Goal: Task Accomplishment & Management: Use online tool/utility

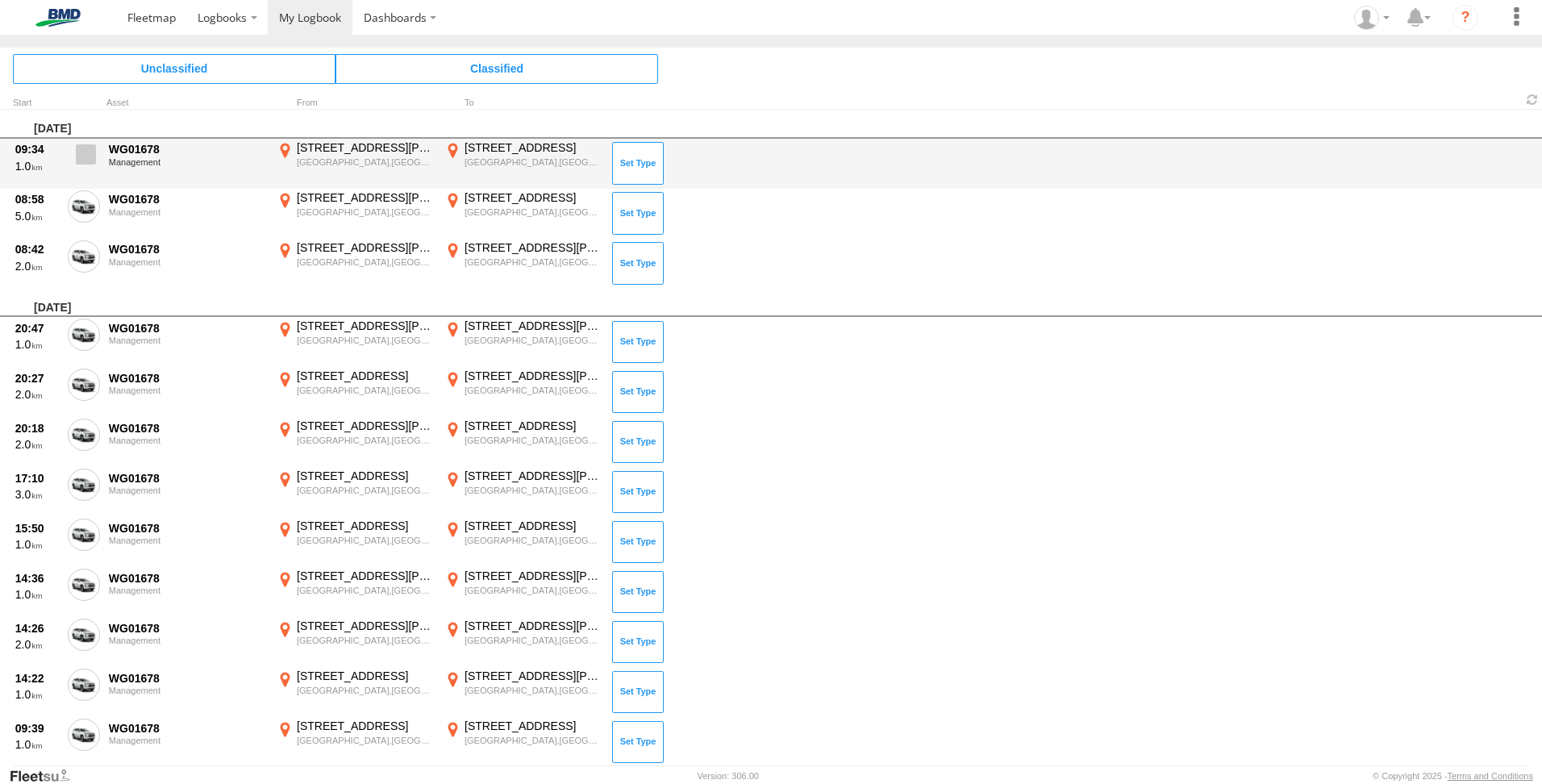
click at [79, 157] on span at bounding box center [86, 155] width 21 height 21
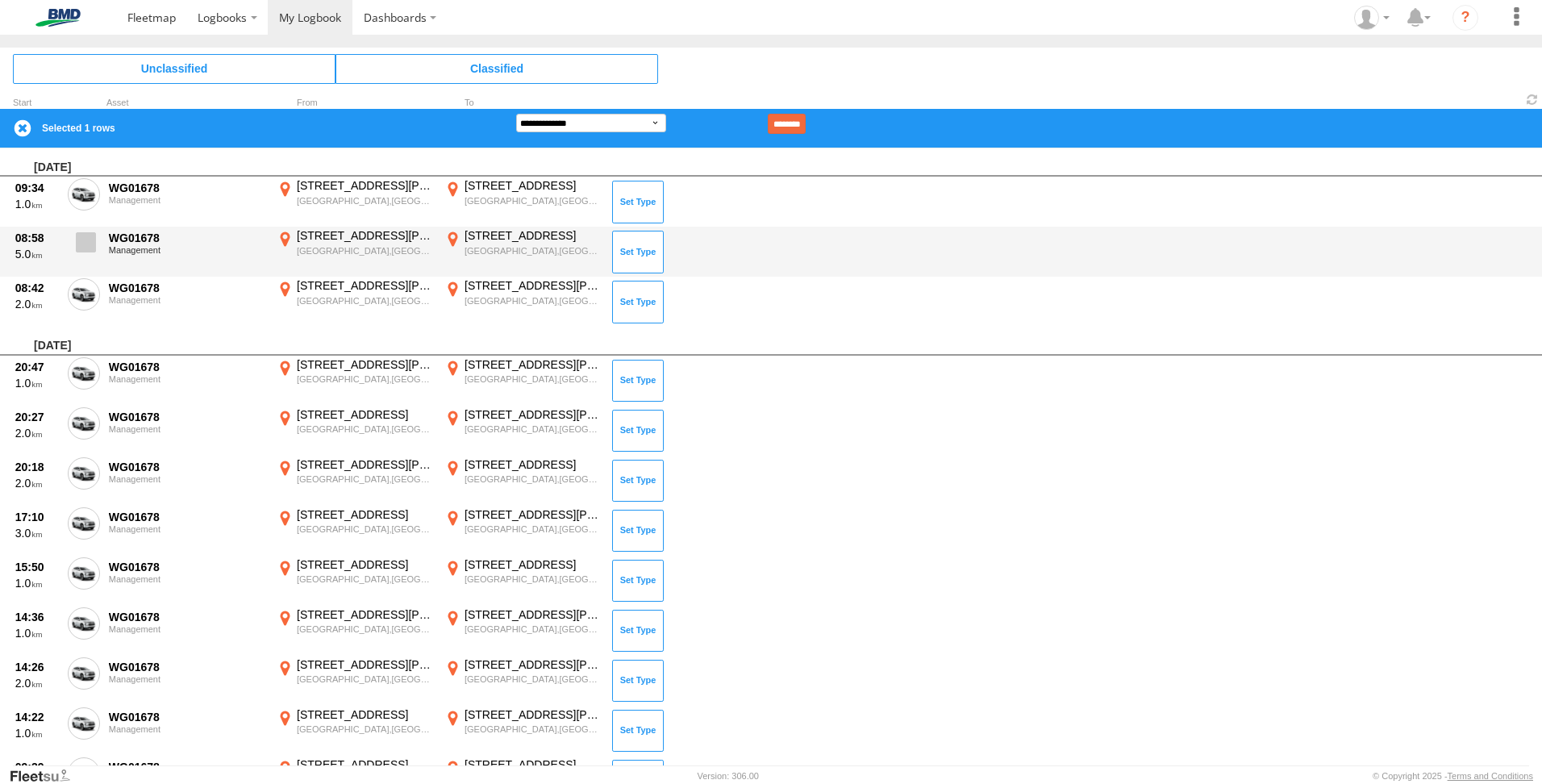
click at [90, 230] on label at bounding box center [83, 247] width 32 height 37
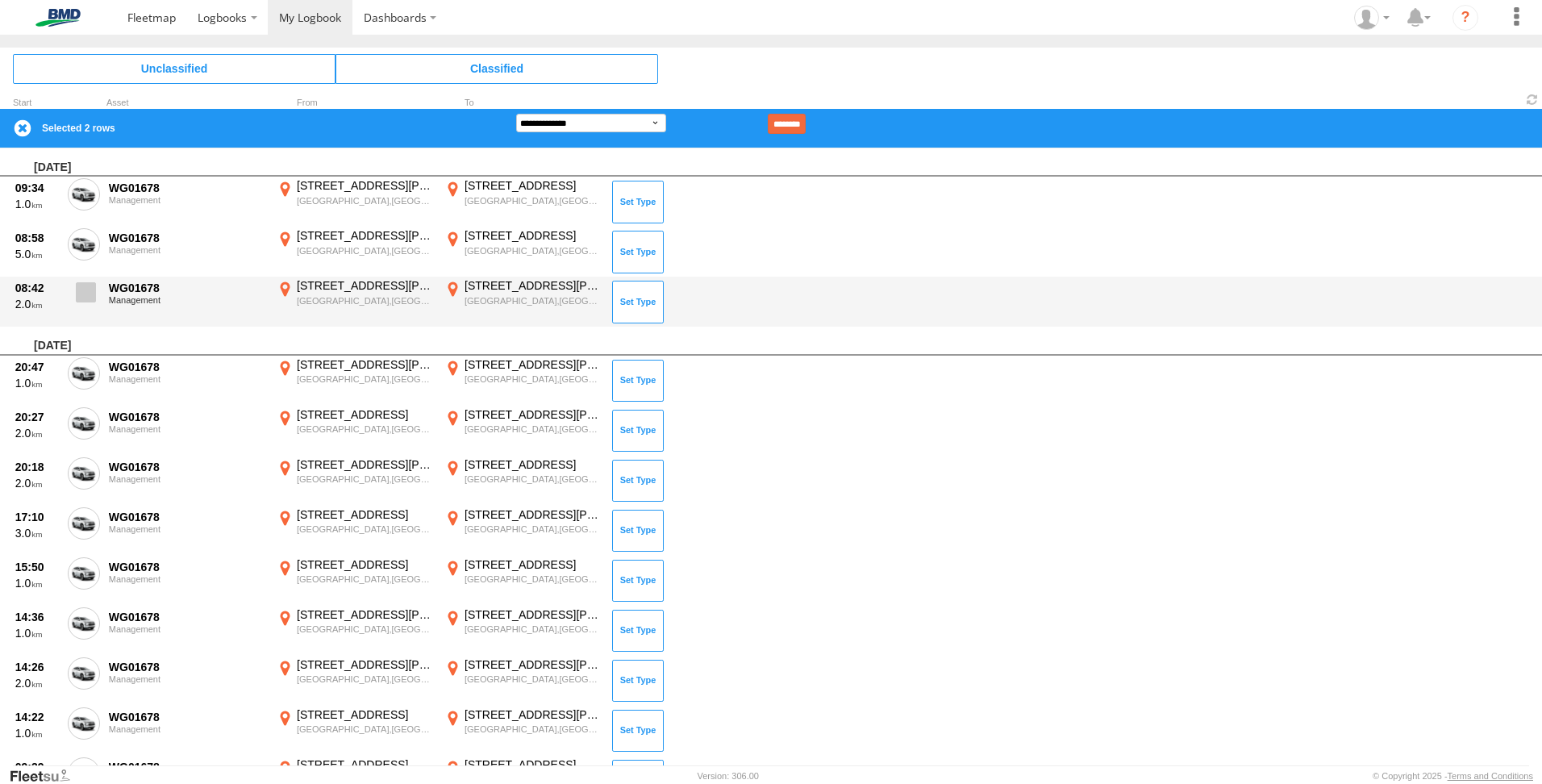
click at [84, 285] on span at bounding box center [86, 292] width 21 height 21
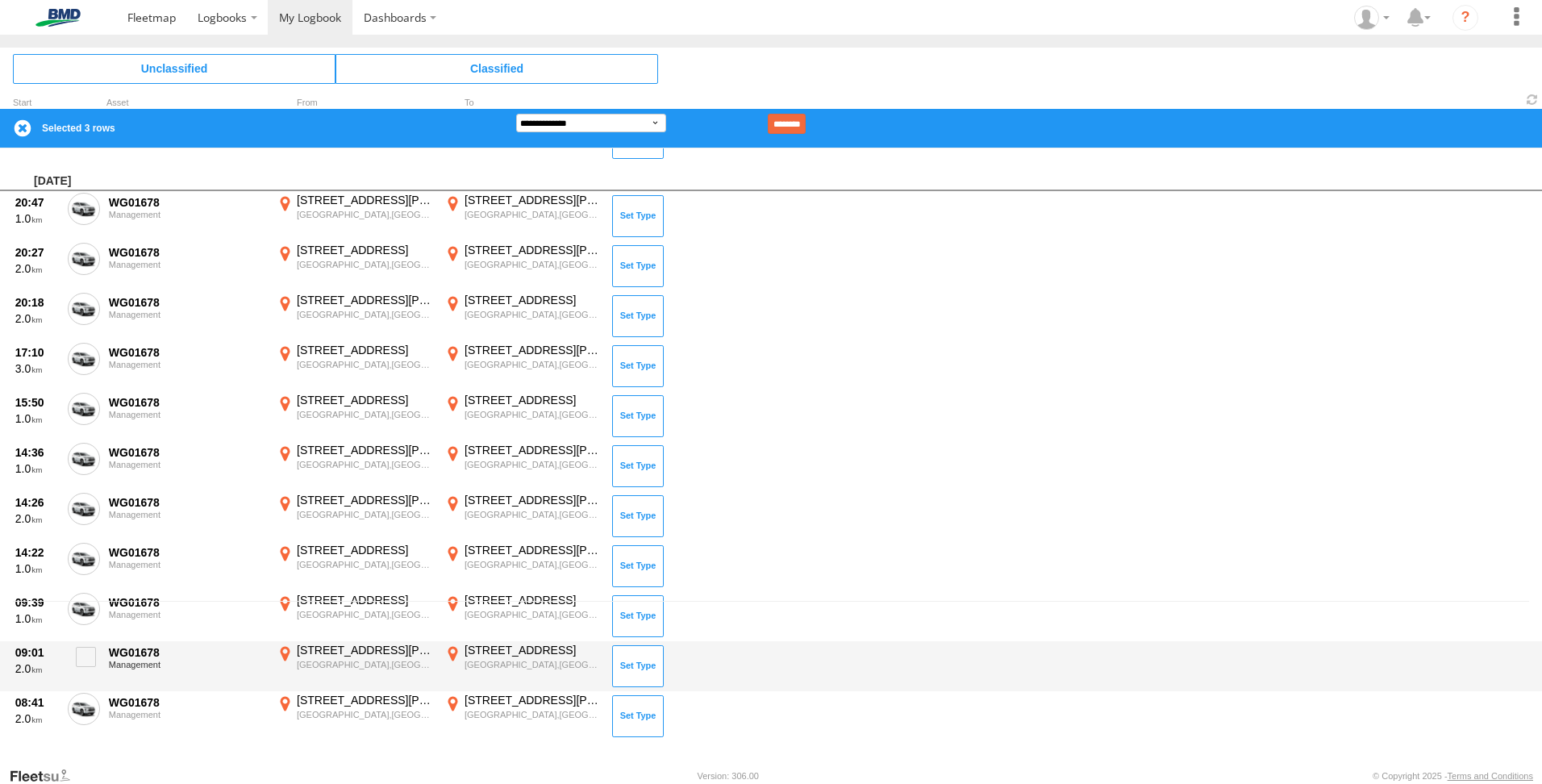
scroll to position [165, 0]
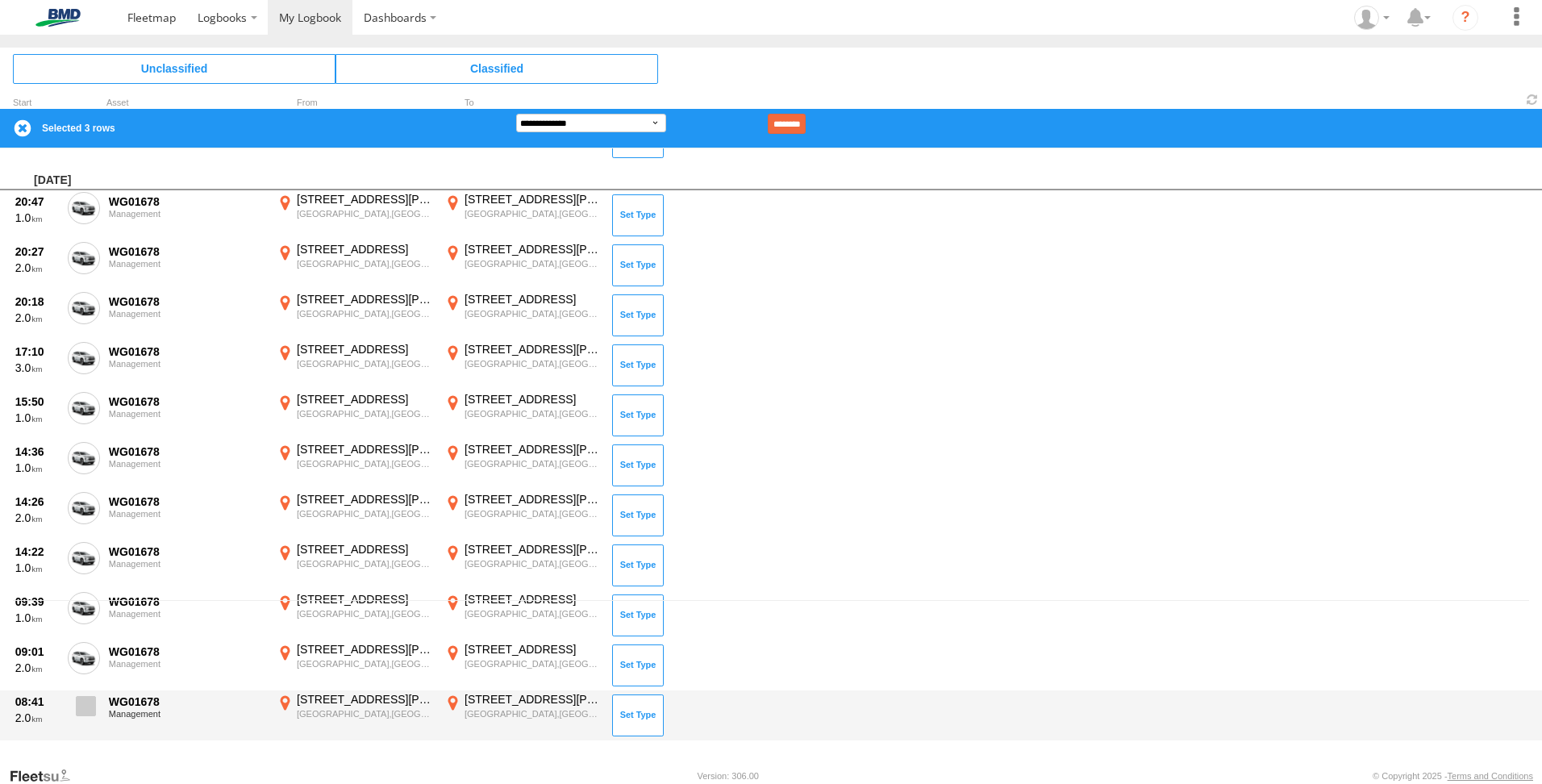
click at [85, 708] on span at bounding box center [86, 706] width 21 height 21
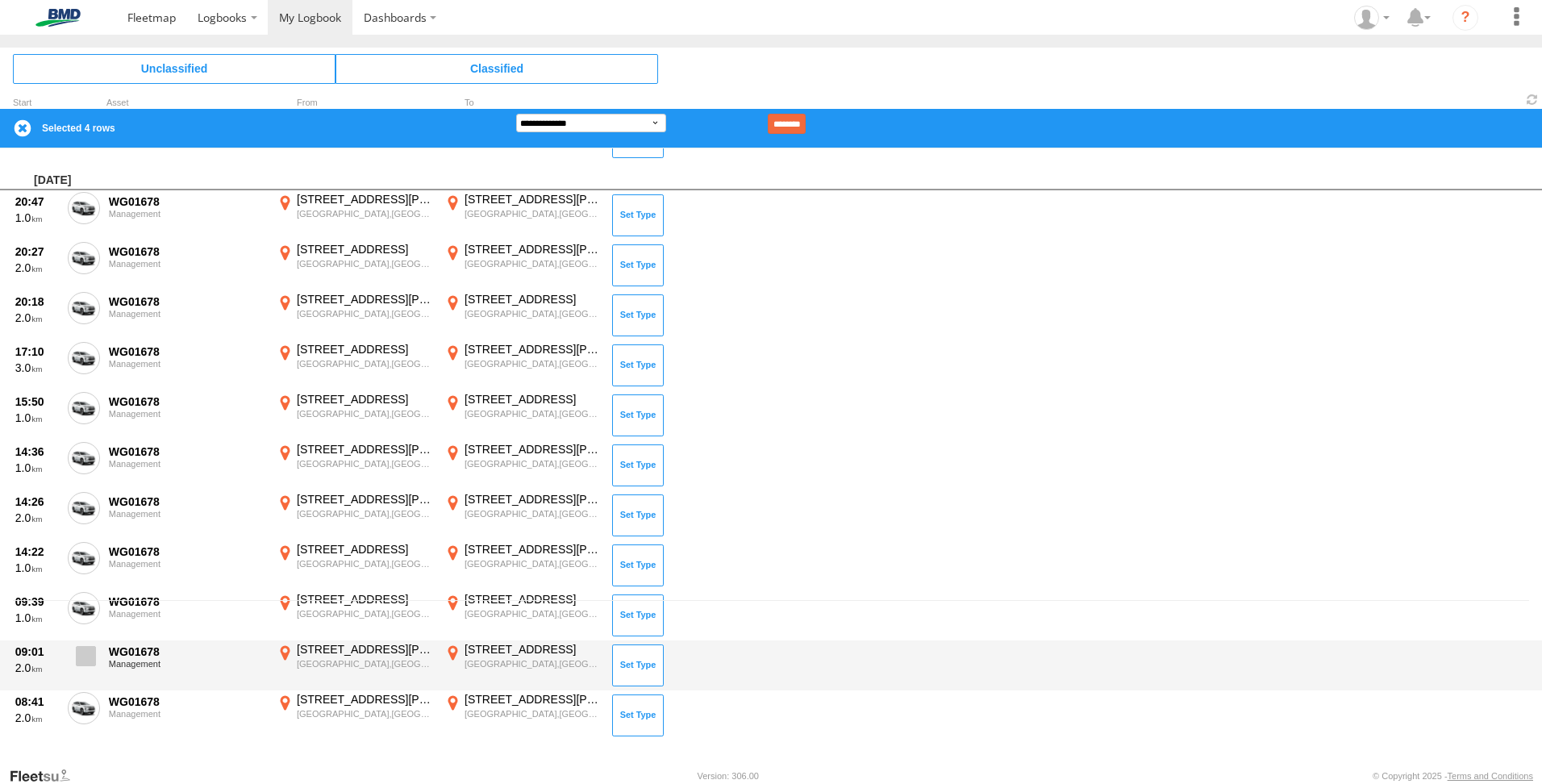
click at [85, 669] on label at bounding box center [83, 660] width 32 height 37
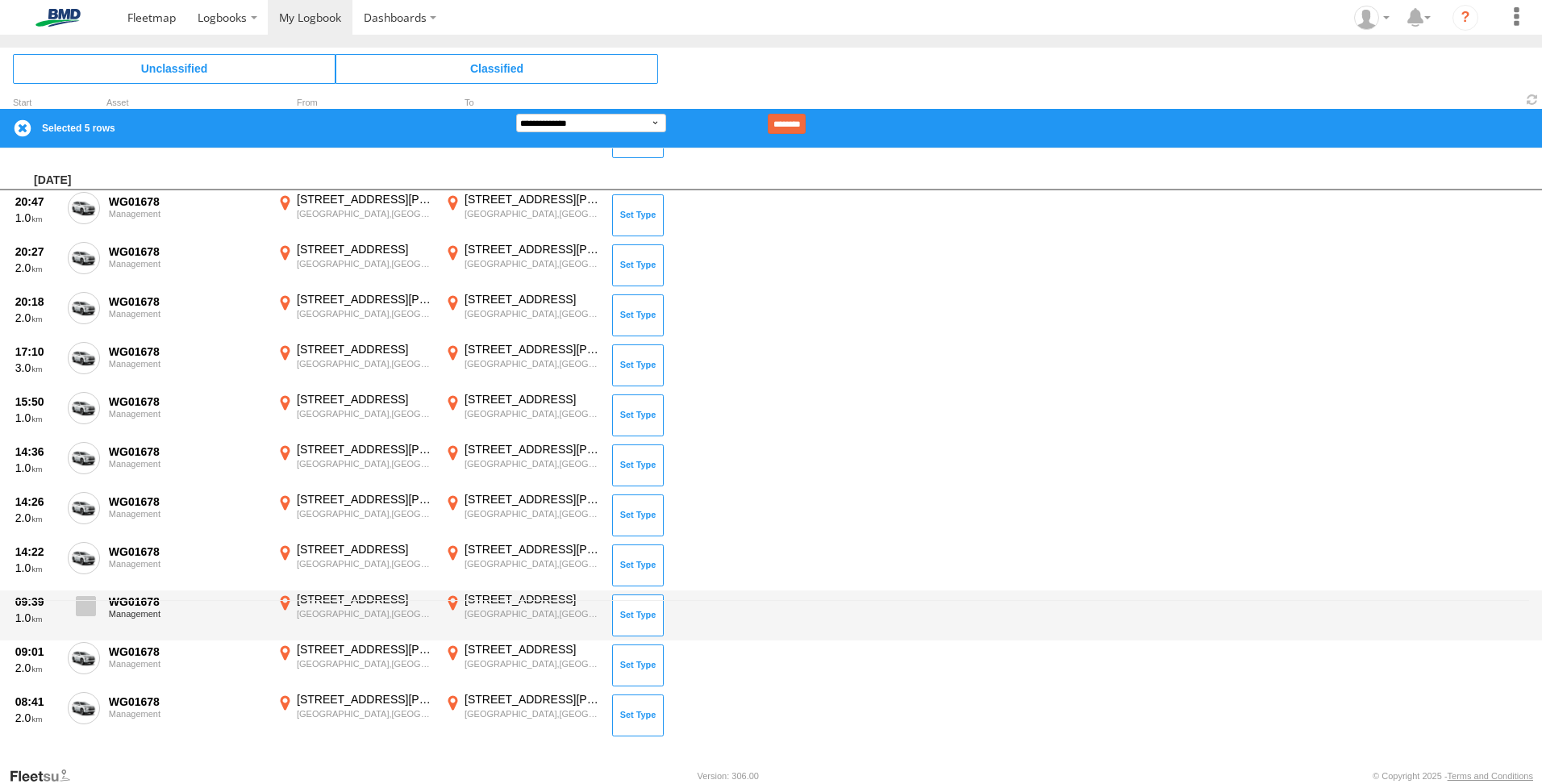
click at [89, 606] on span at bounding box center [86, 606] width 21 height 21
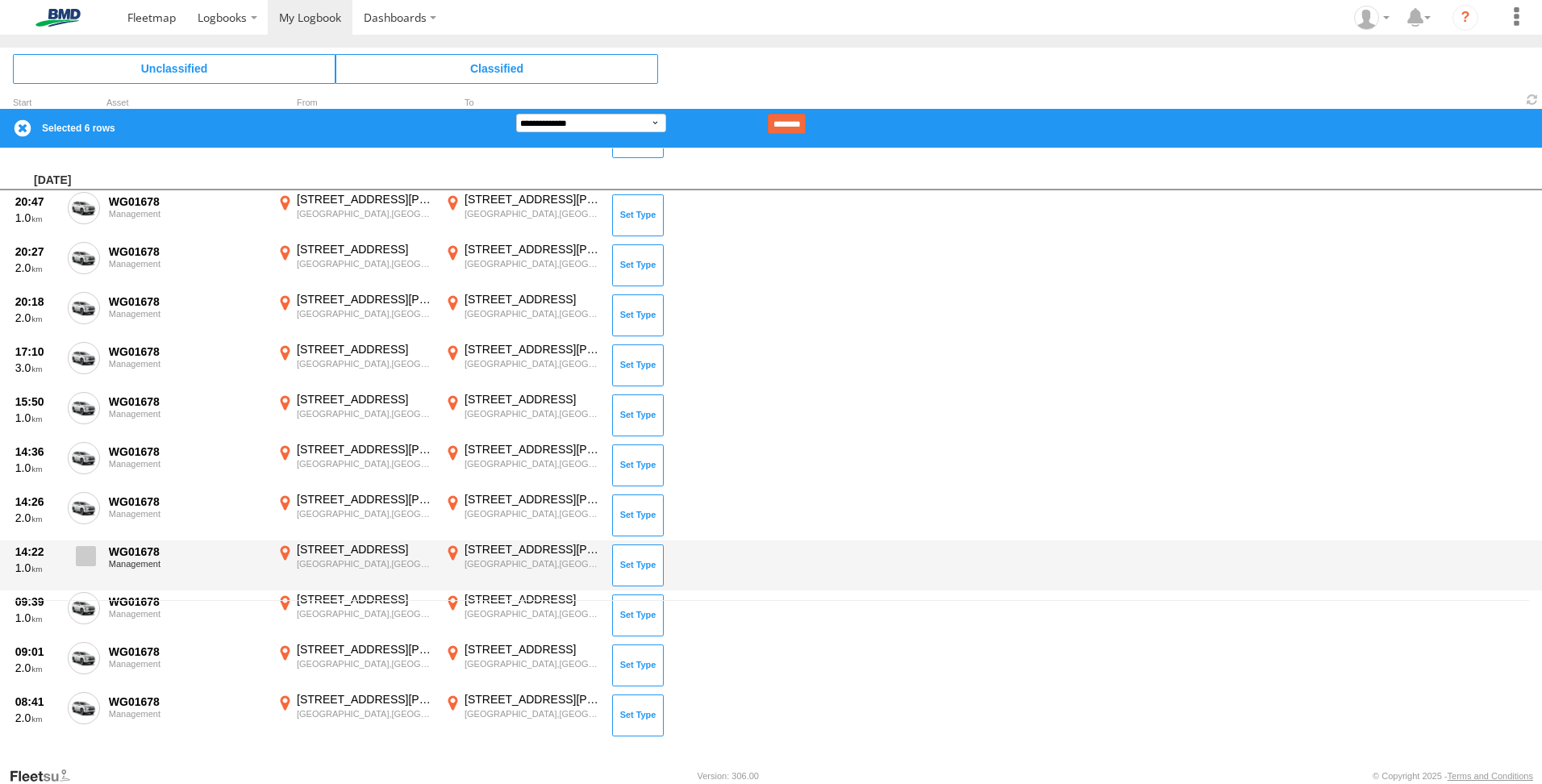
click at [90, 554] on span at bounding box center [86, 556] width 21 height 21
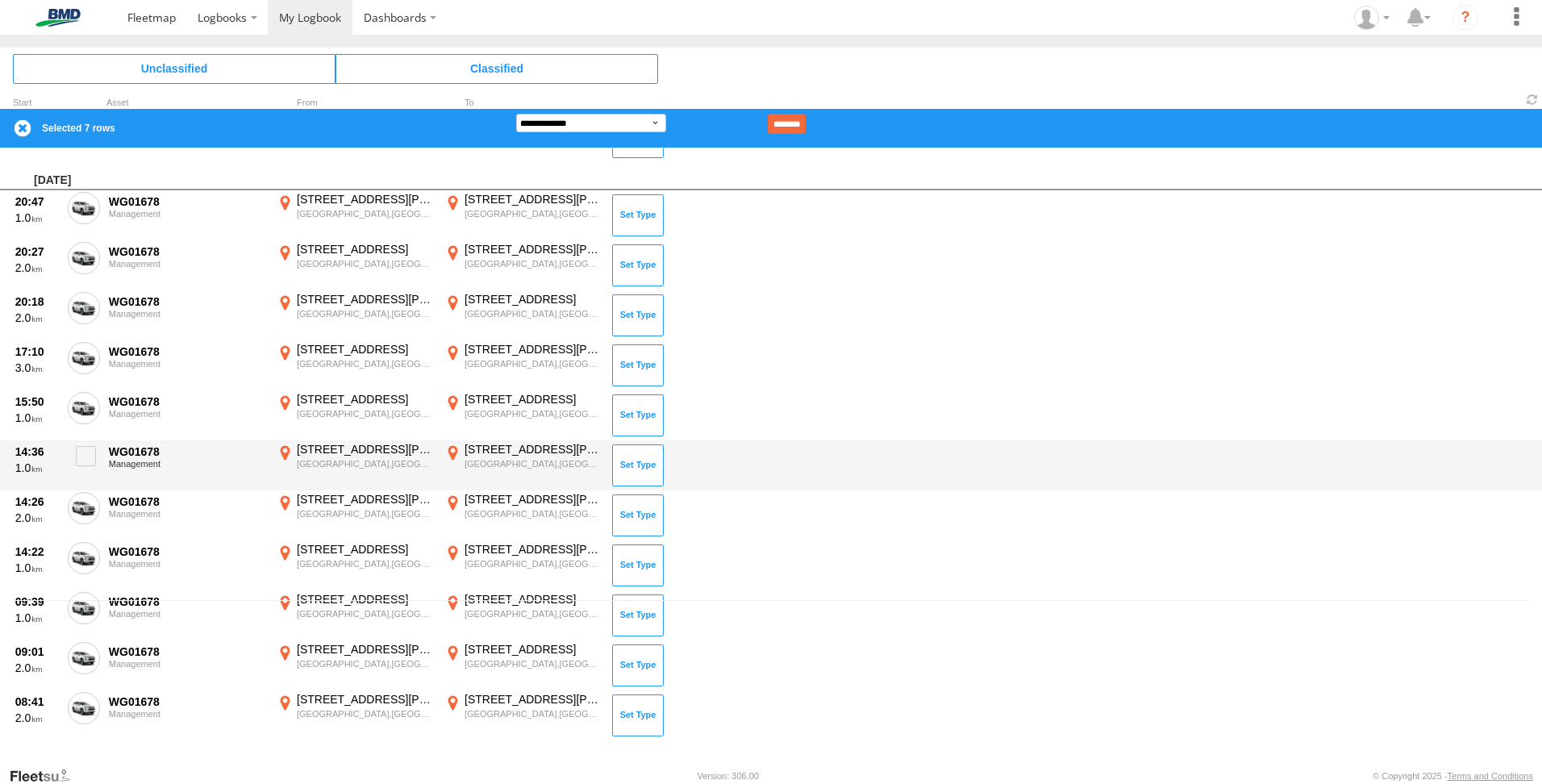
click at [93, 480] on div "14:36 1.0 WG01678 Management [STREET_ADDRESS][PERSON_NAME] 144.97507 [STREET_AD…" at bounding box center [771, 465] width 1542 height 50
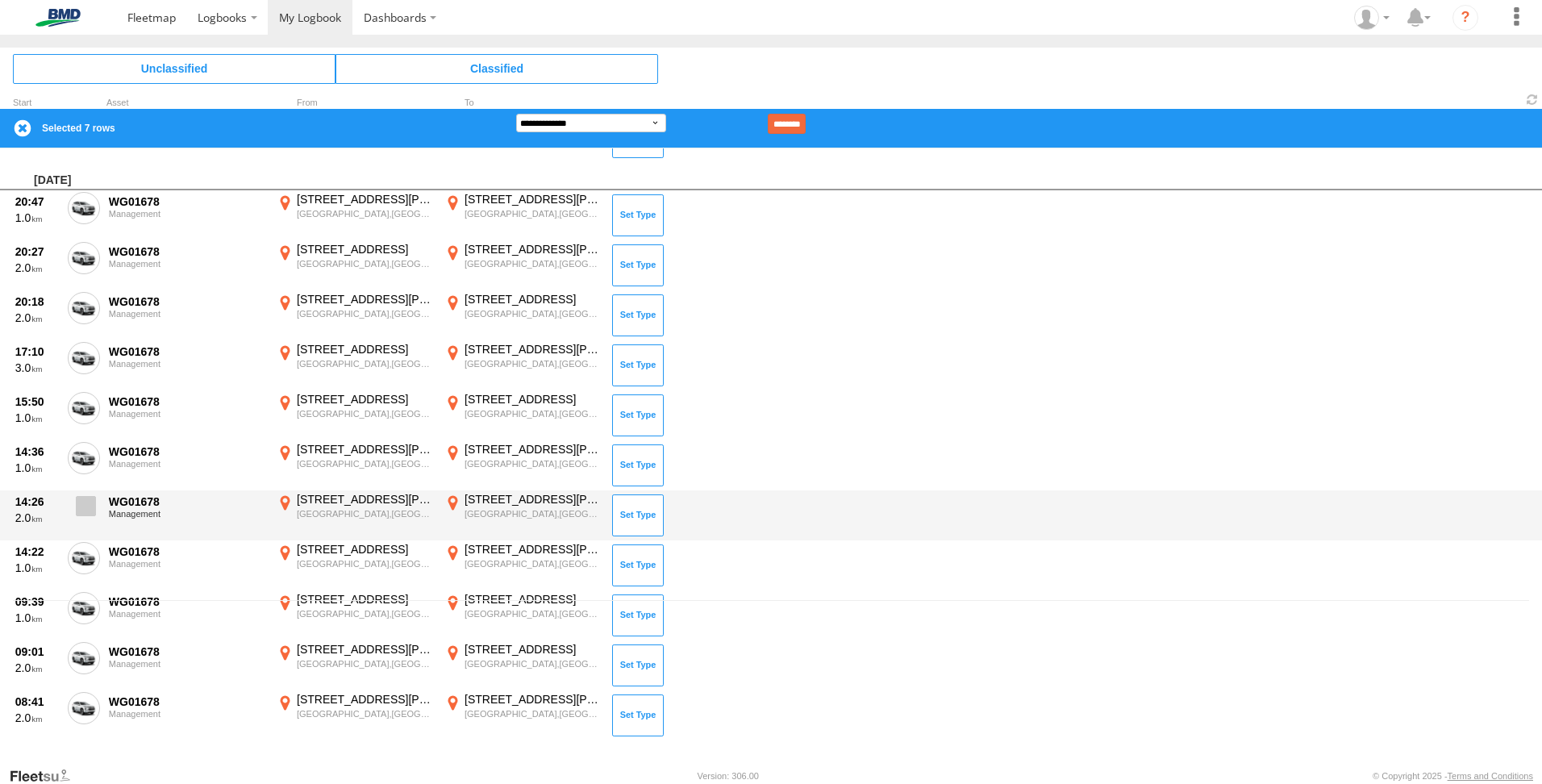
click at [75, 496] on label at bounding box center [83, 510] width 32 height 37
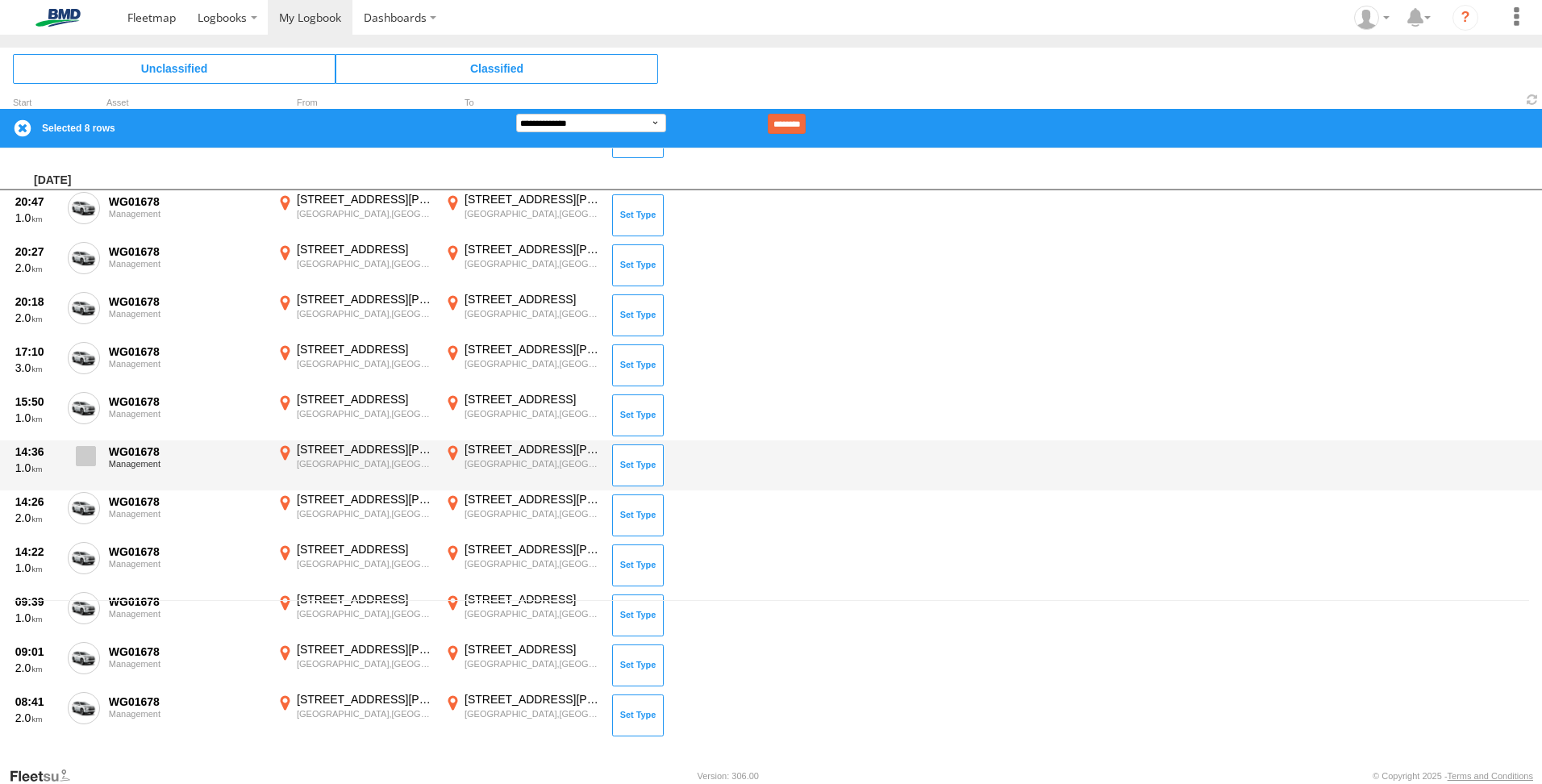
click at [91, 460] on span at bounding box center [86, 456] width 21 height 21
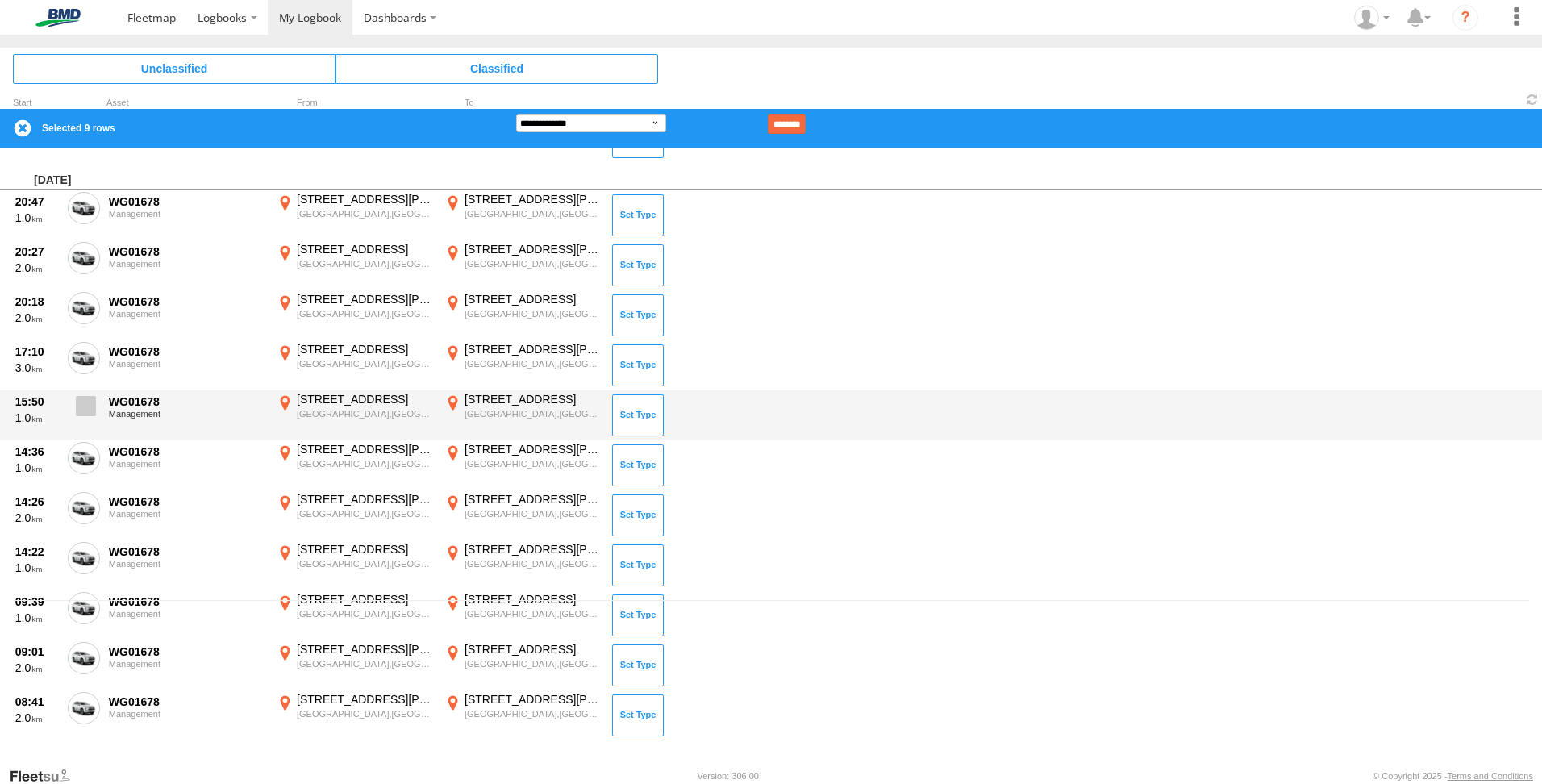
click at [81, 406] on span at bounding box center [86, 407] width 21 height 21
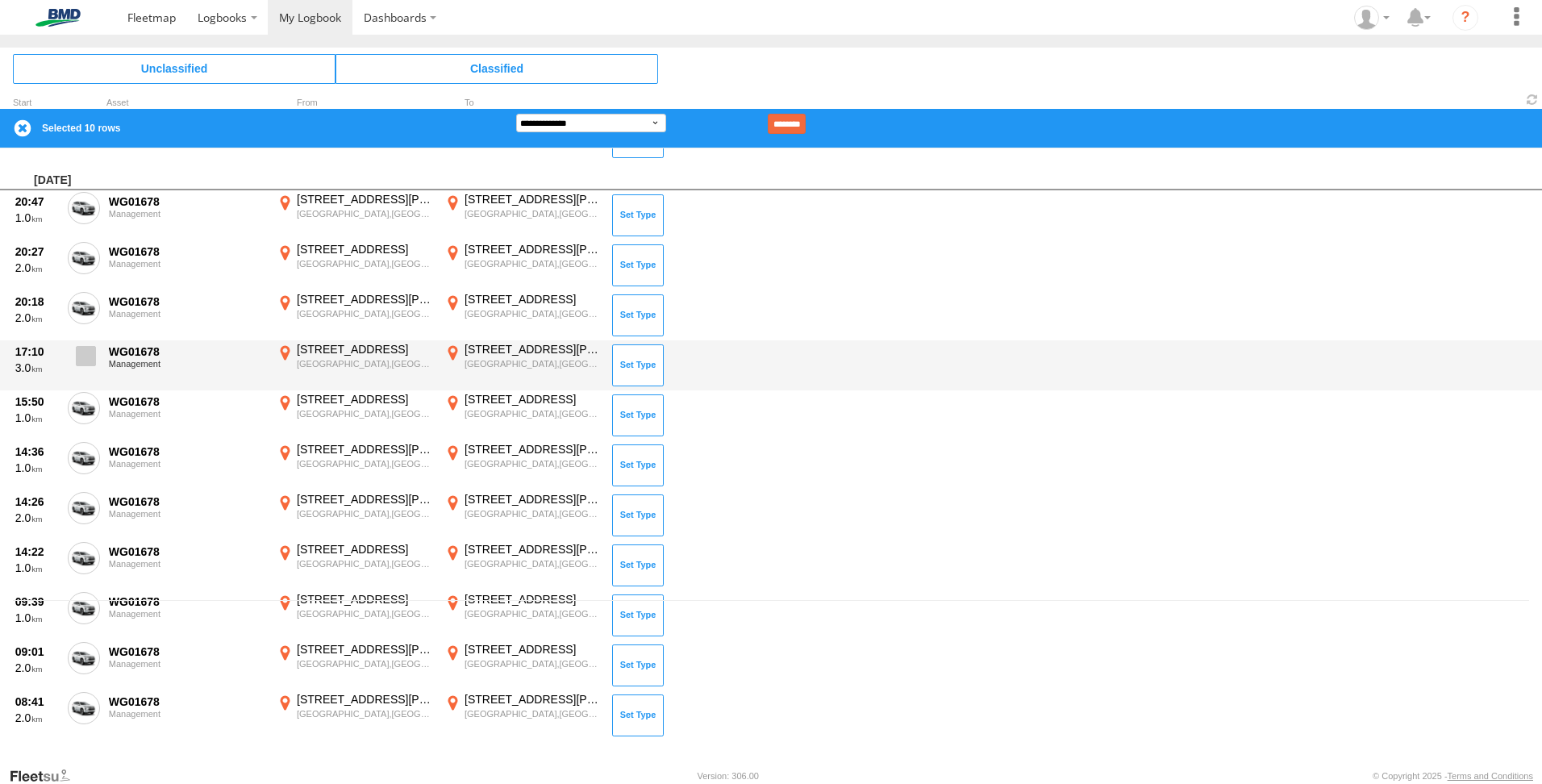
click at [96, 349] on span at bounding box center [86, 356] width 21 height 21
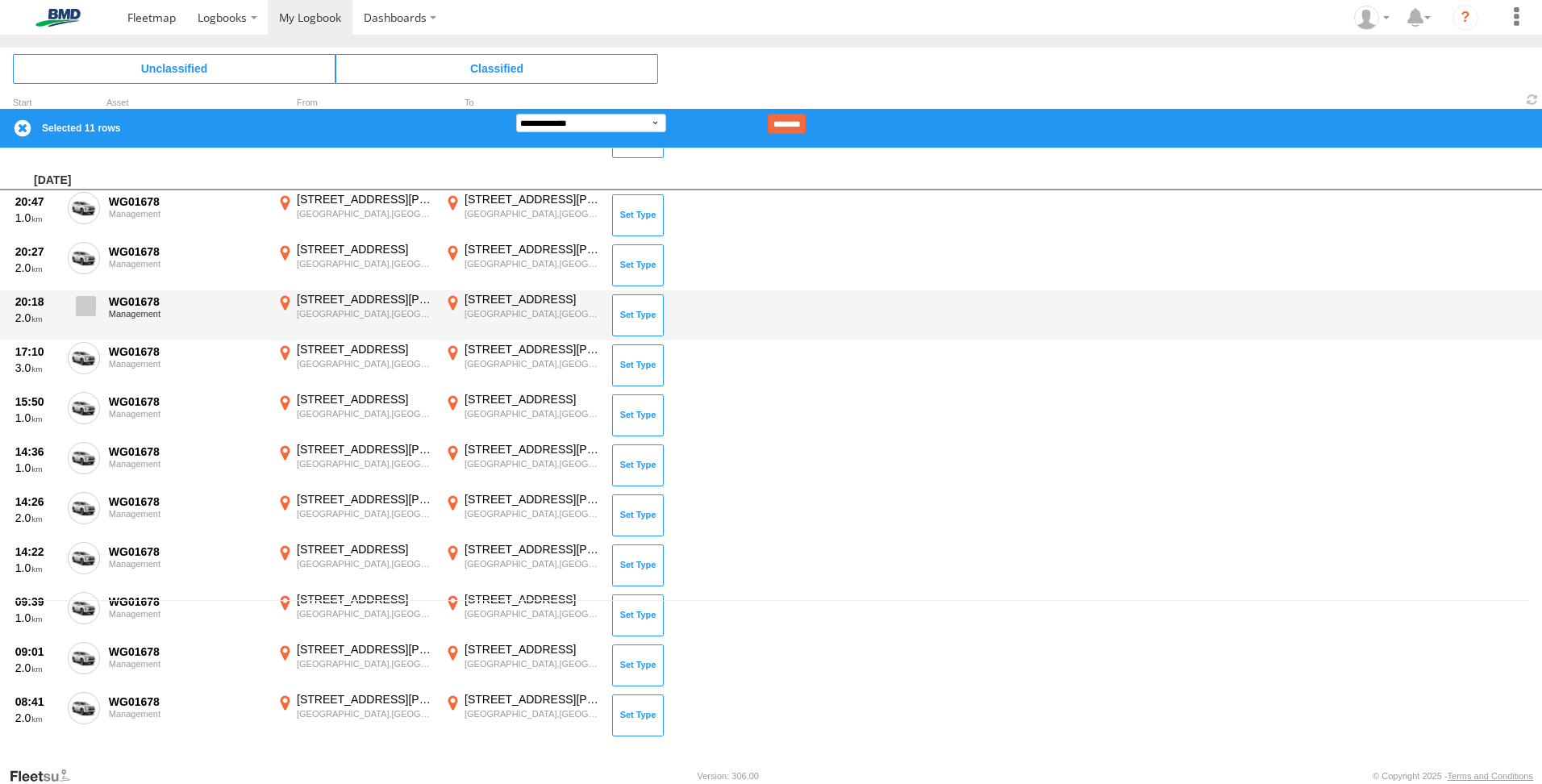
click at [84, 311] on span at bounding box center [86, 306] width 21 height 21
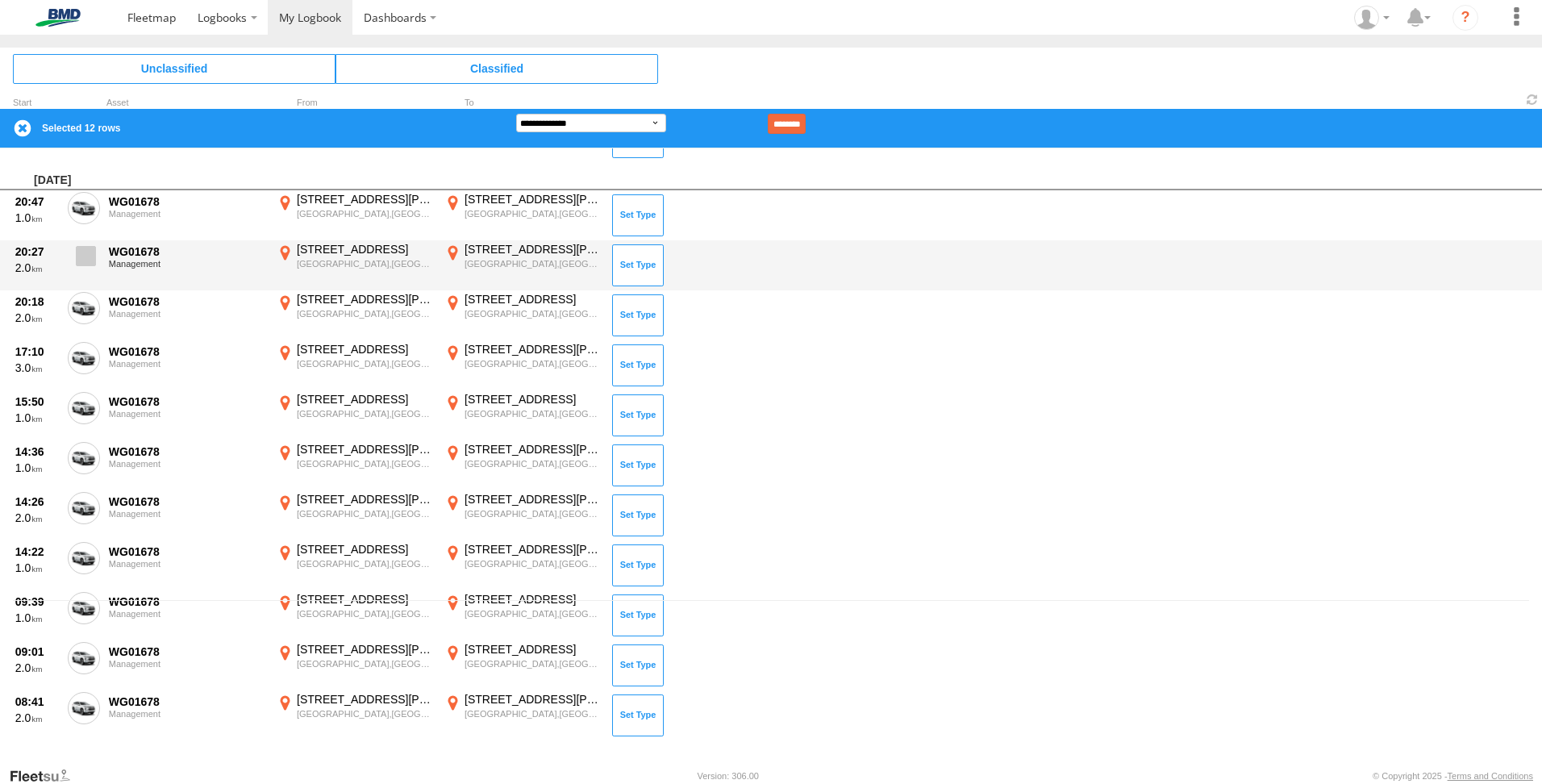
click at [96, 252] on label at bounding box center [83, 260] width 32 height 37
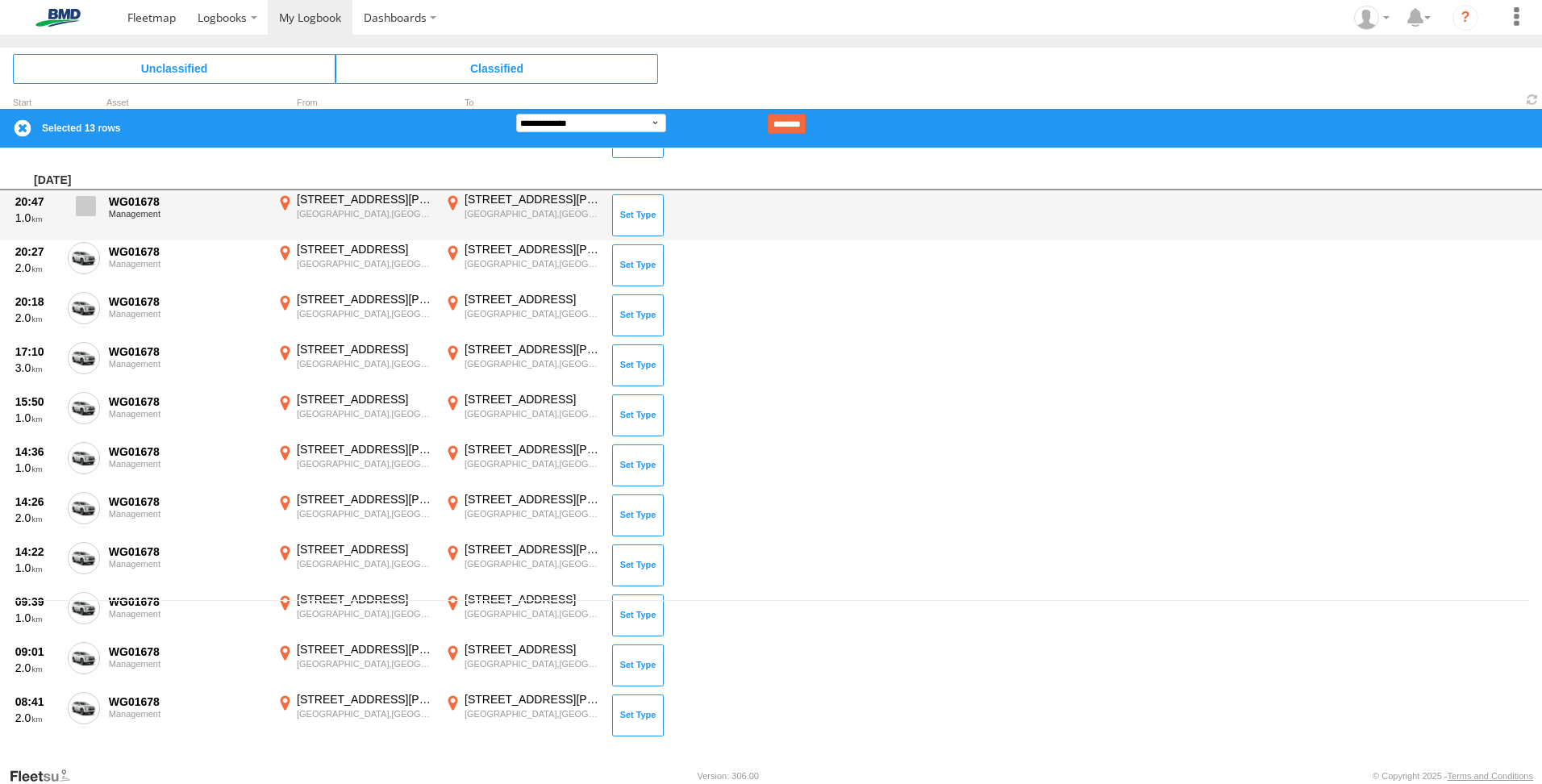
click at [82, 217] on label at bounding box center [83, 211] width 32 height 37
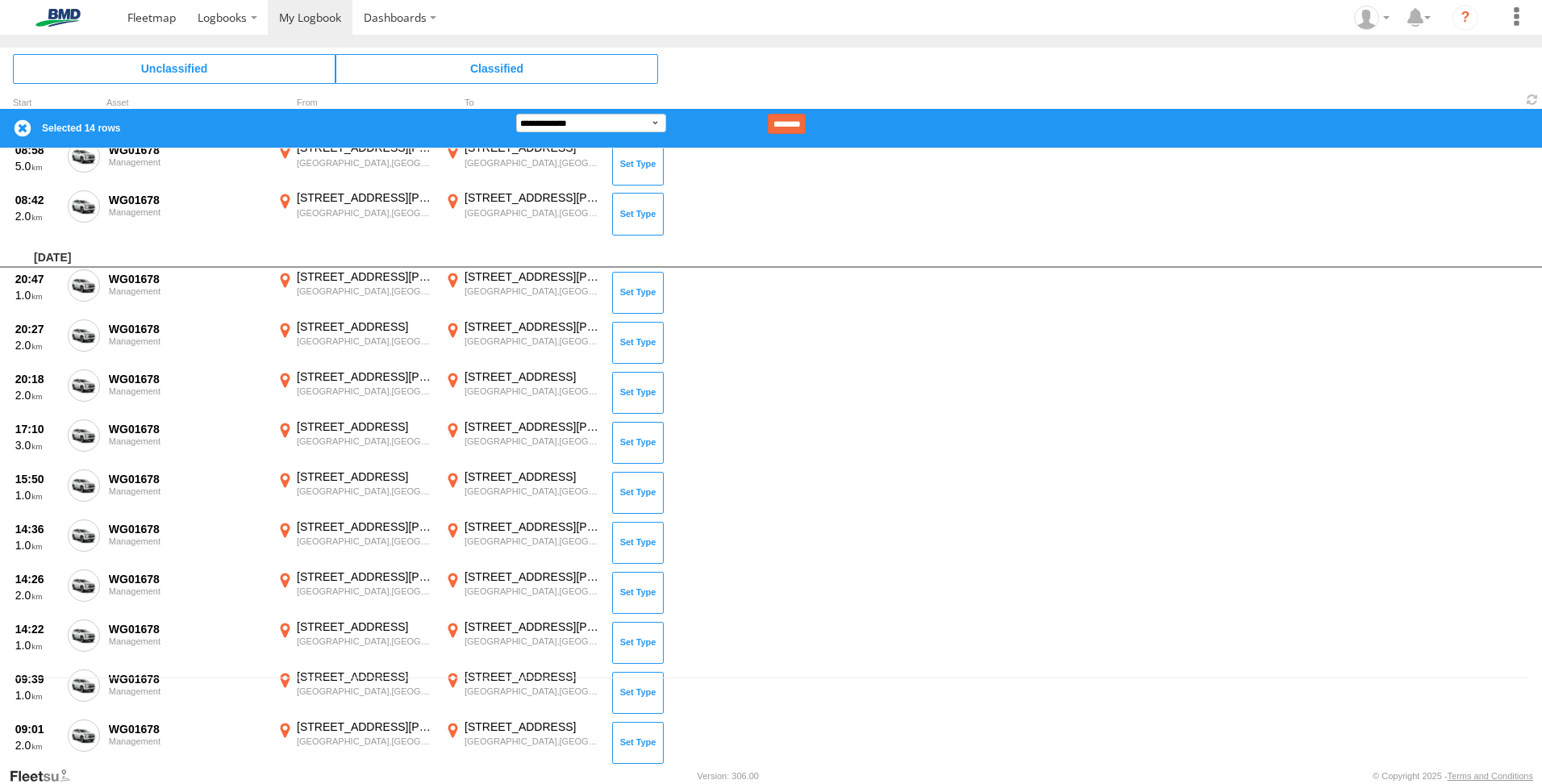
scroll to position [0, 0]
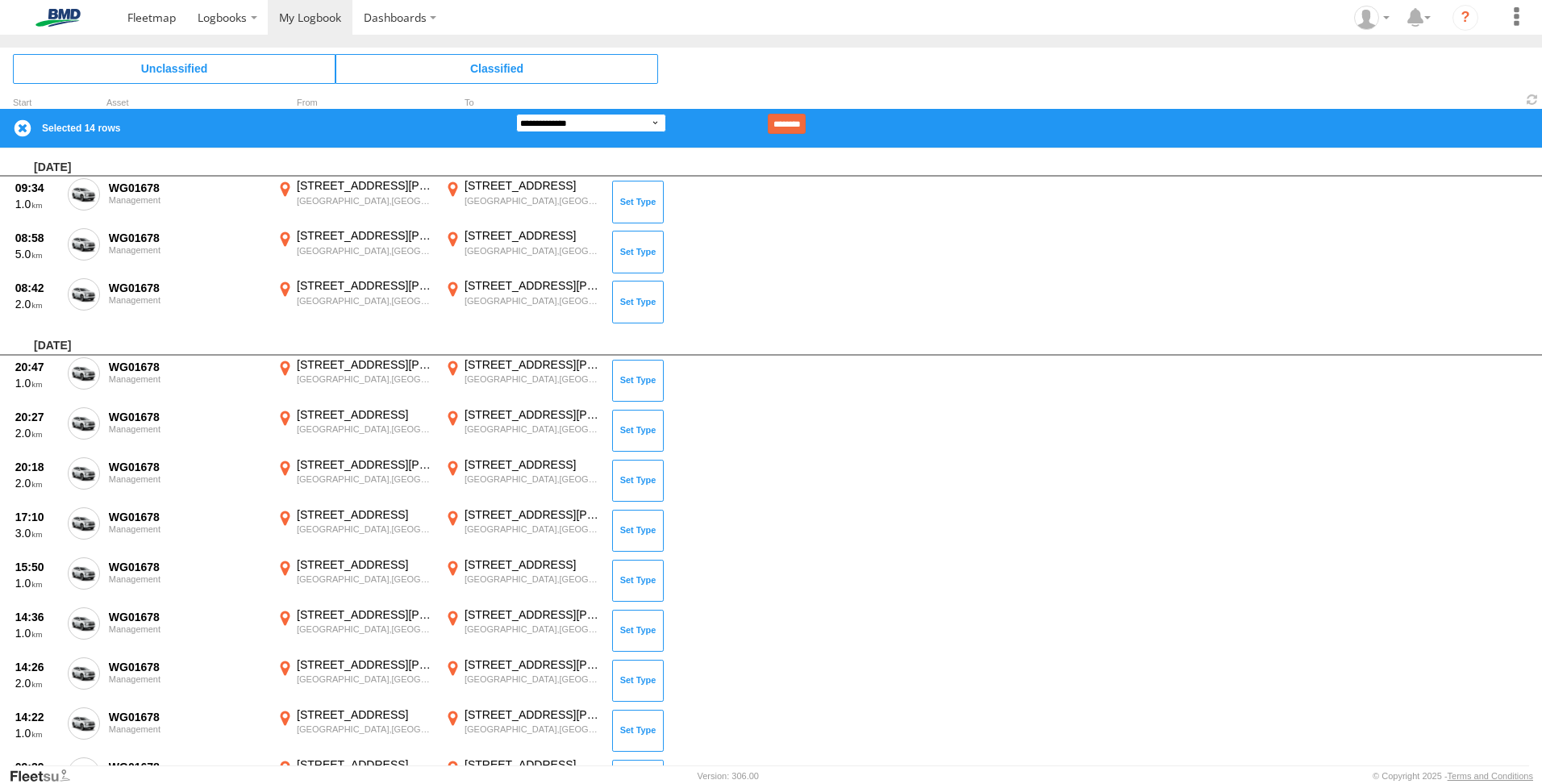
click at [590, 120] on select "**********" at bounding box center [591, 123] width 150 height 19
select select "**"
click at [516, 113] on select "**********" at bounding box center [591, 123] width 150 height 19
click at [806, 122] on input "********" at bounding box center [786, 124] width 37 height 21
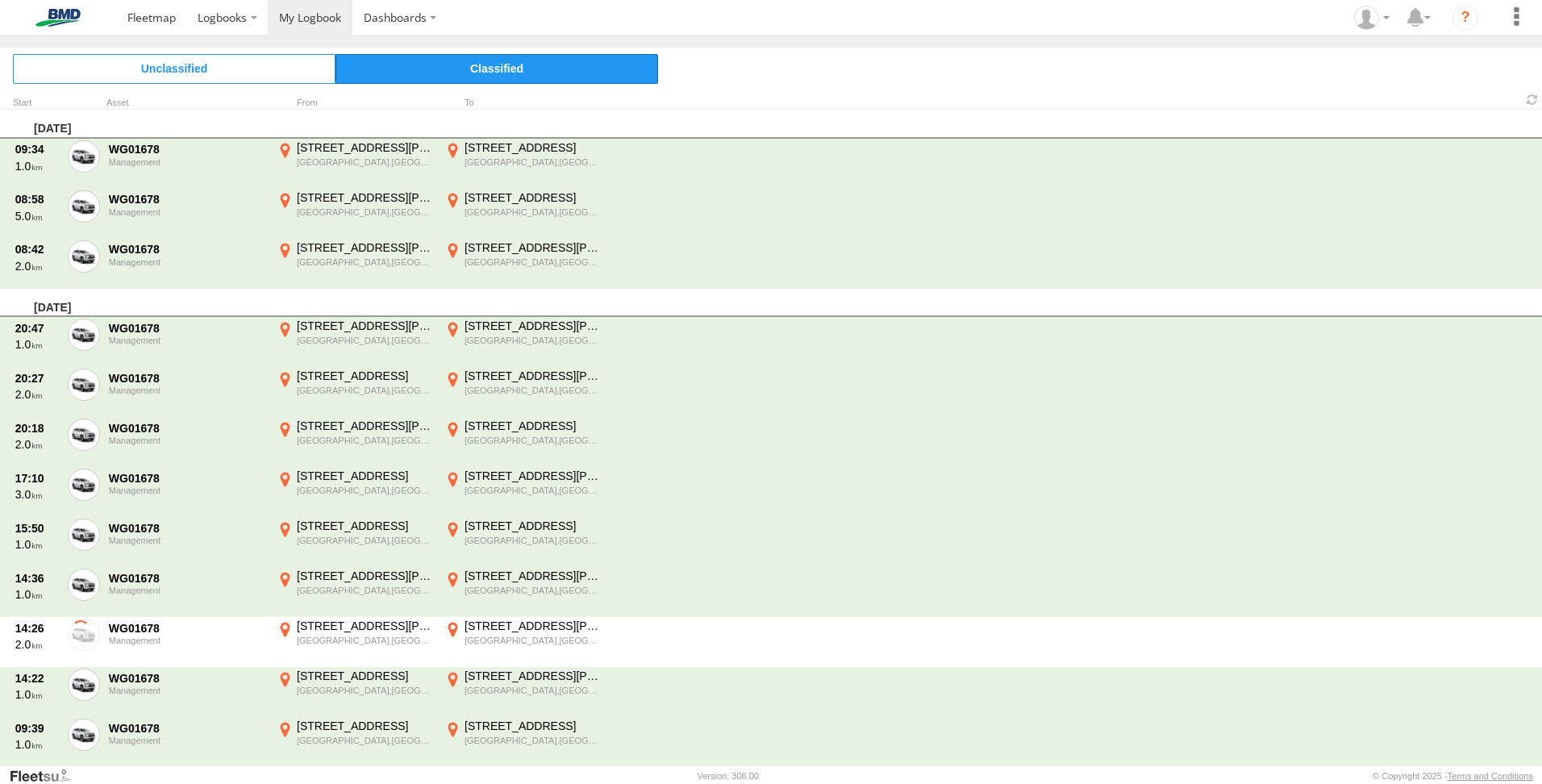
click at [508, 66] on span "Classified" at bounding box center [497, 68] width 322 height 29
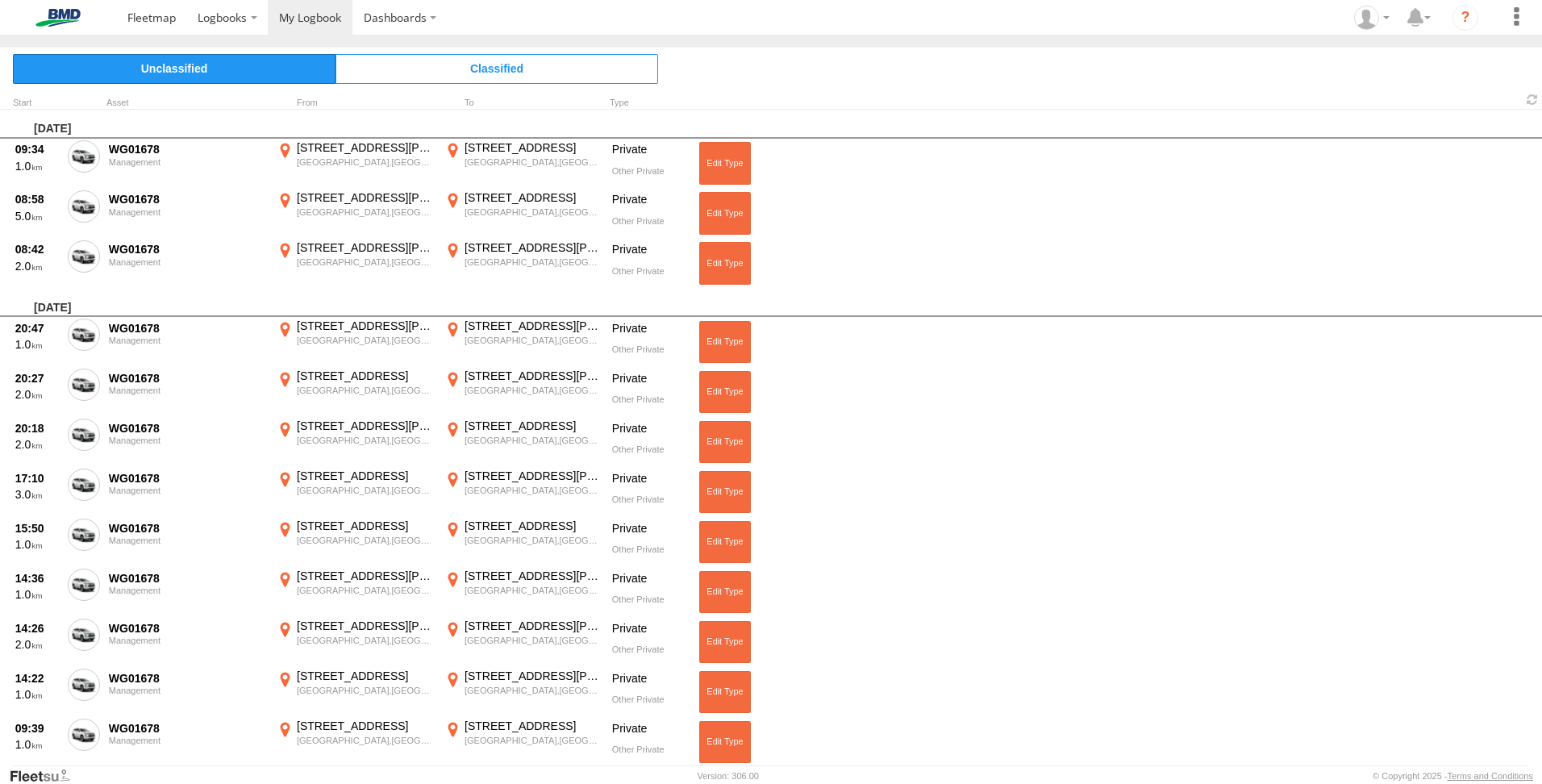
click at [246, 82] on span "Unclassified" at bounding box center [174, 68] width 322 height 29
